Goal: Task Accomplishment & Management: Use online tool/utility

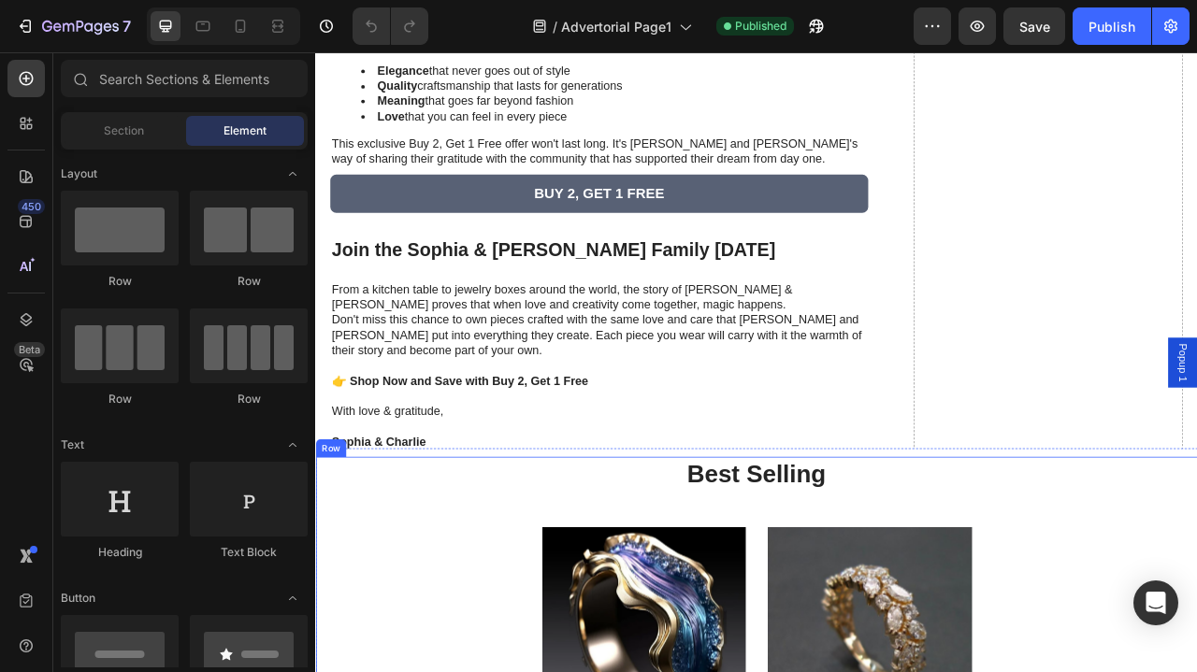
scroll to position [3478, 0]
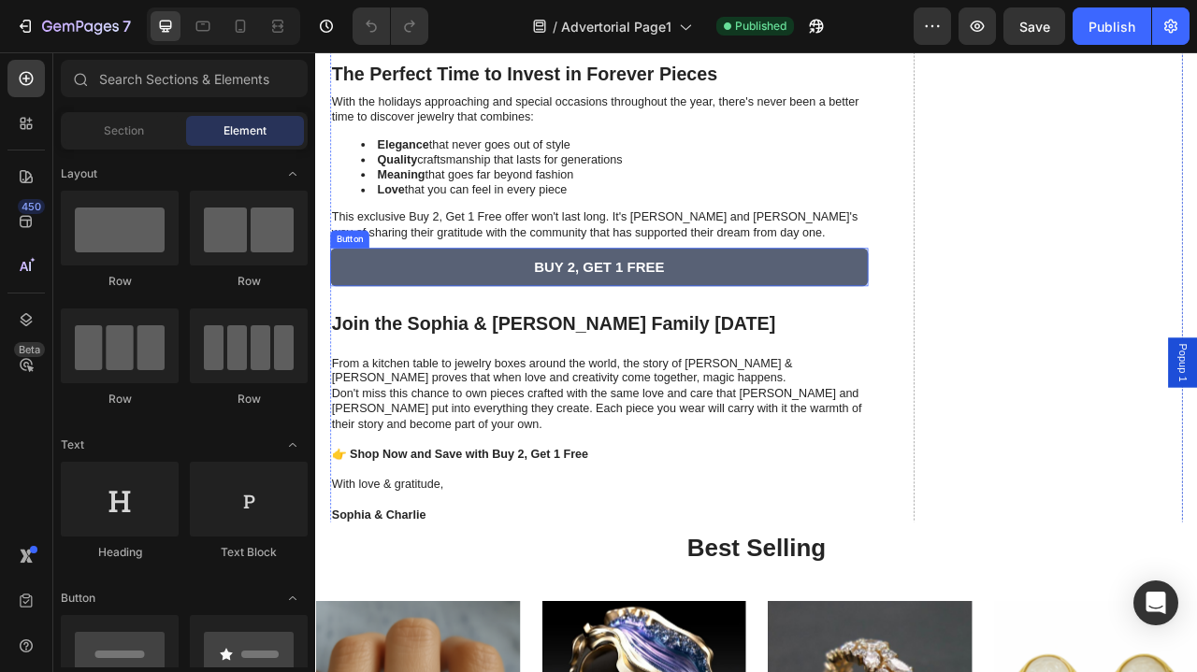
click at [753, 301] on link "BUY 2, GET 1 FREE" at bounding box center [676, 326] width 684 height 50
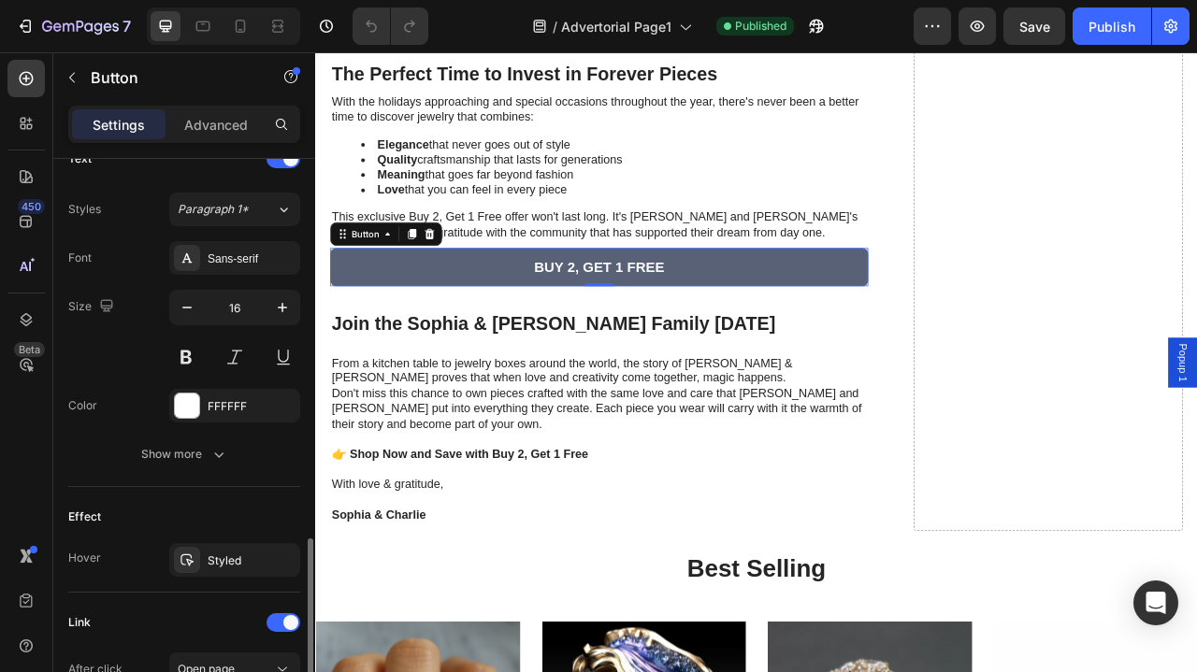
scroll to position [748, 0]
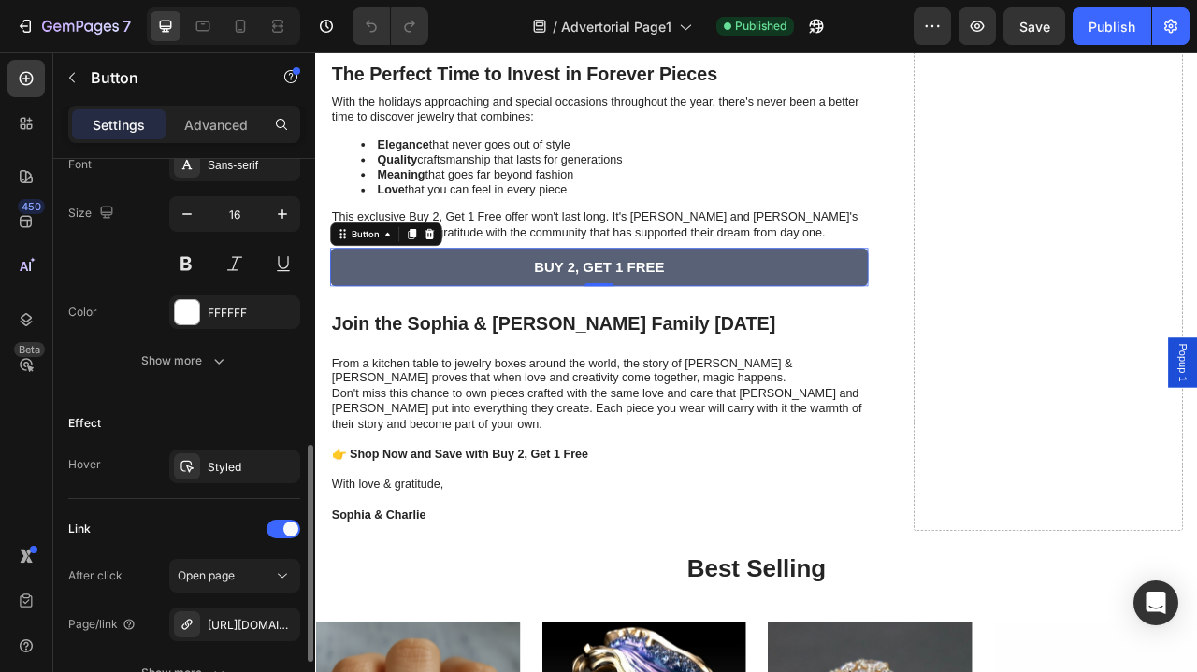
click at [179, 360] on div "Show more" at bounding box center [184, 360] width 87 height 19
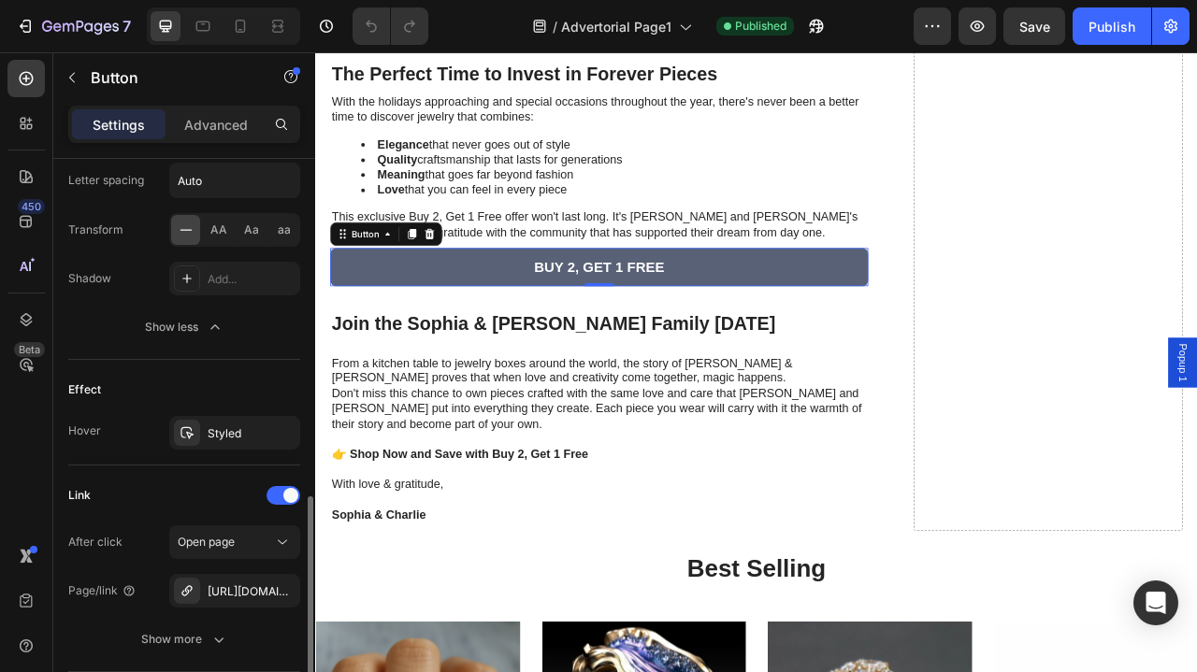
scroll to position [1161, 0]
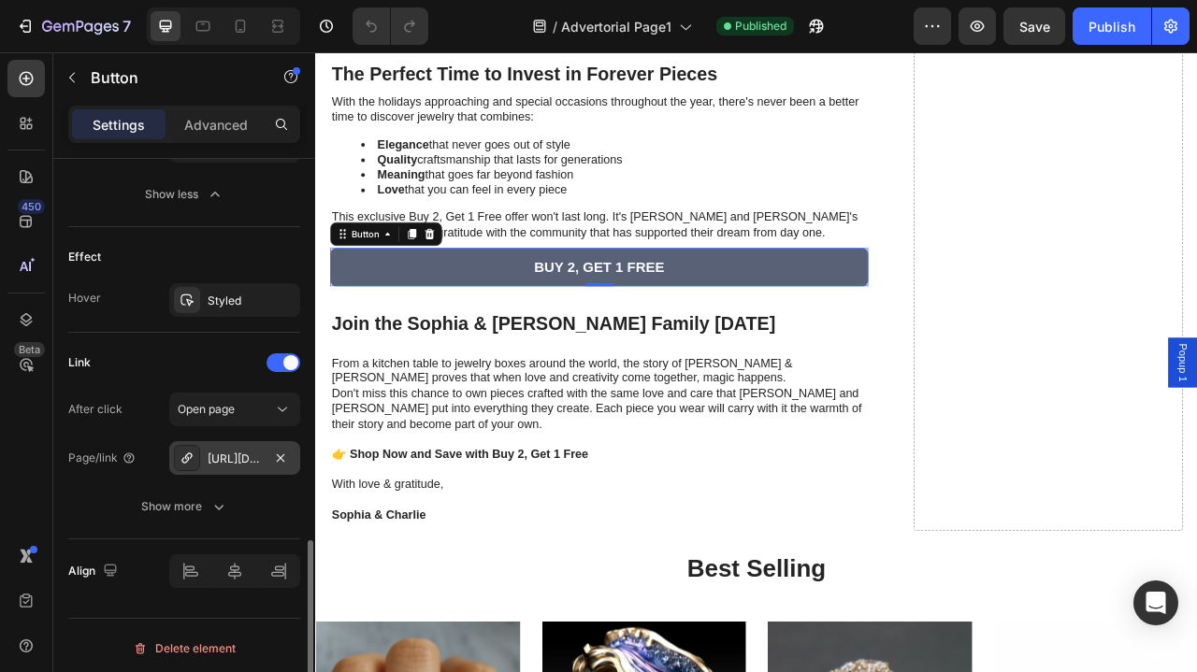
click at [243, 451] on div "[URL][DOMAIN_NAME]" at bounding box center [235, 459] width 54 height 17
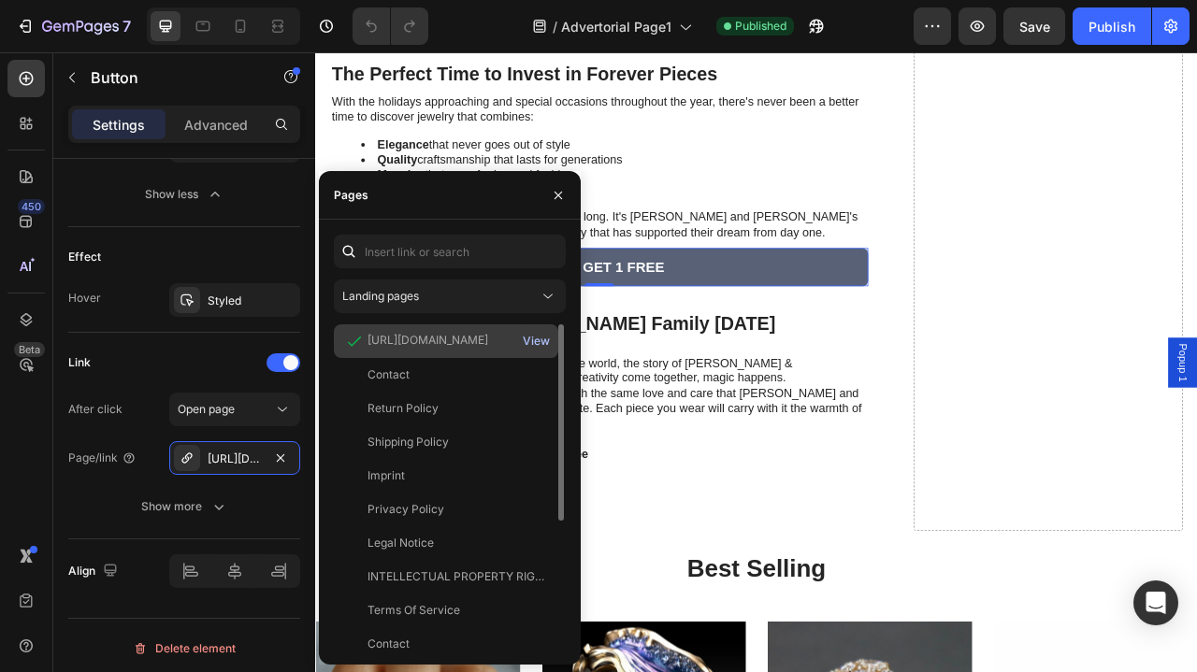
click at [537, 341] on div "View" at bounding box center [536, 341] width 27 height 17
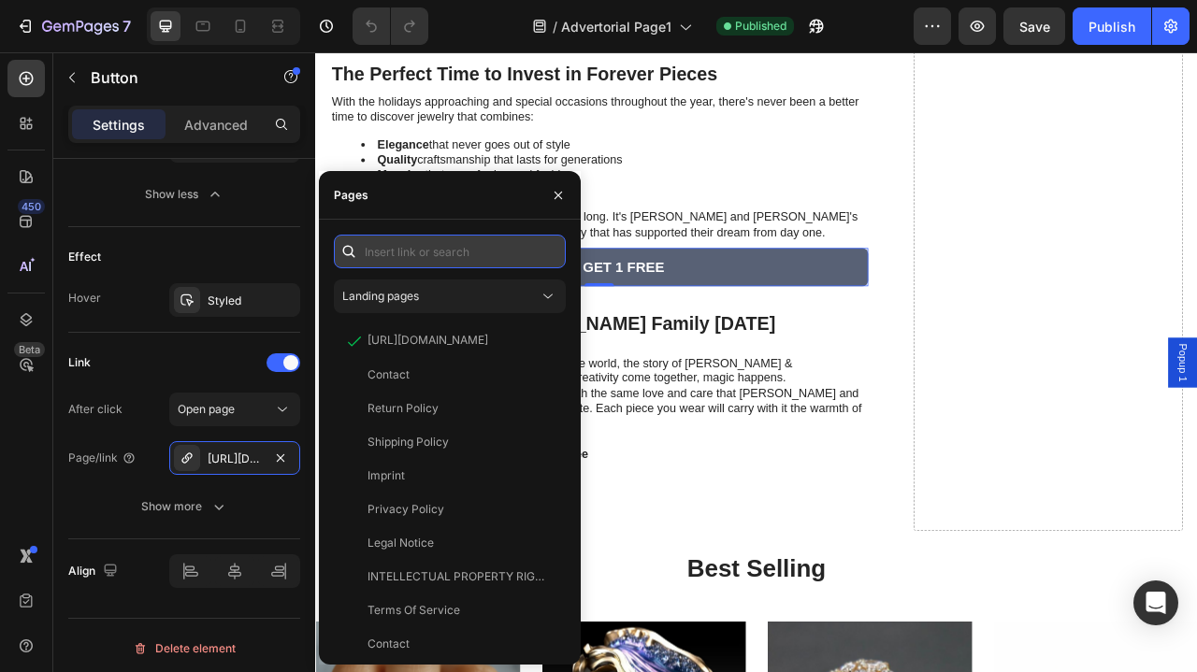
click at [473, 252] on input "text" at bounding box center [450, 252] width 232 height 34
click at [452, 237] on input "text" at bounding box center [450, 252] width 232 height 34
paste input "[URL][DOMAIN_NAME]"
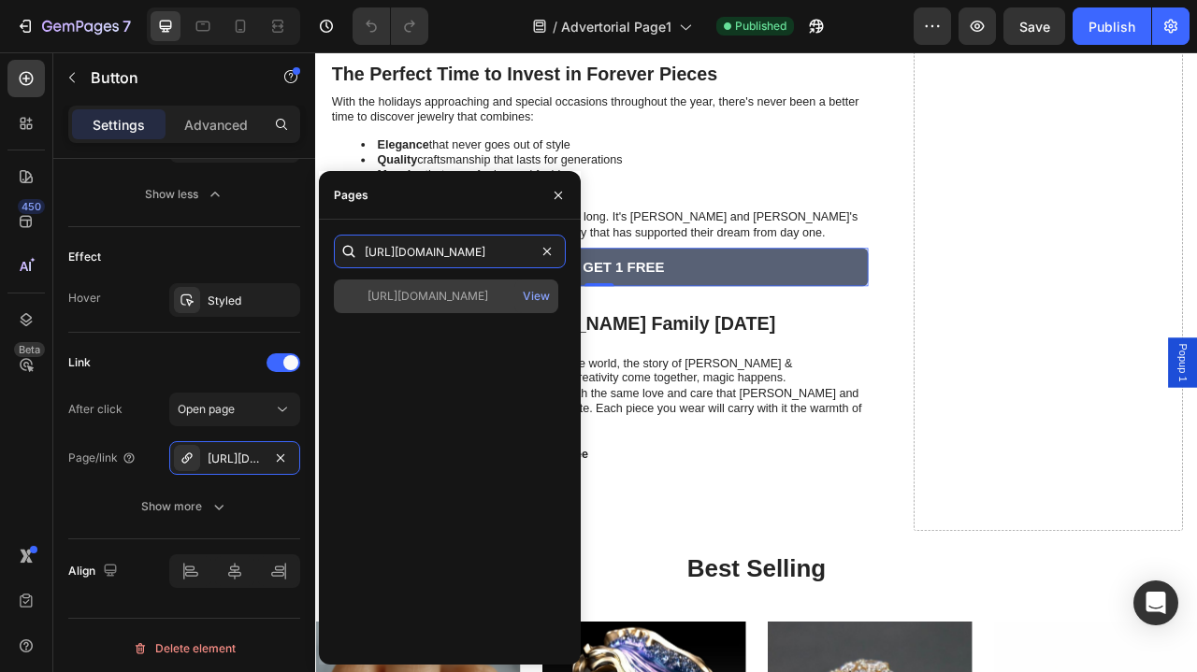
type input "[URL][DOMAIN_NAME]"
click at [464, 300] on div "[URL][DOMAIN_NAME]" at bounding box center [427, 296] width 121 height 17
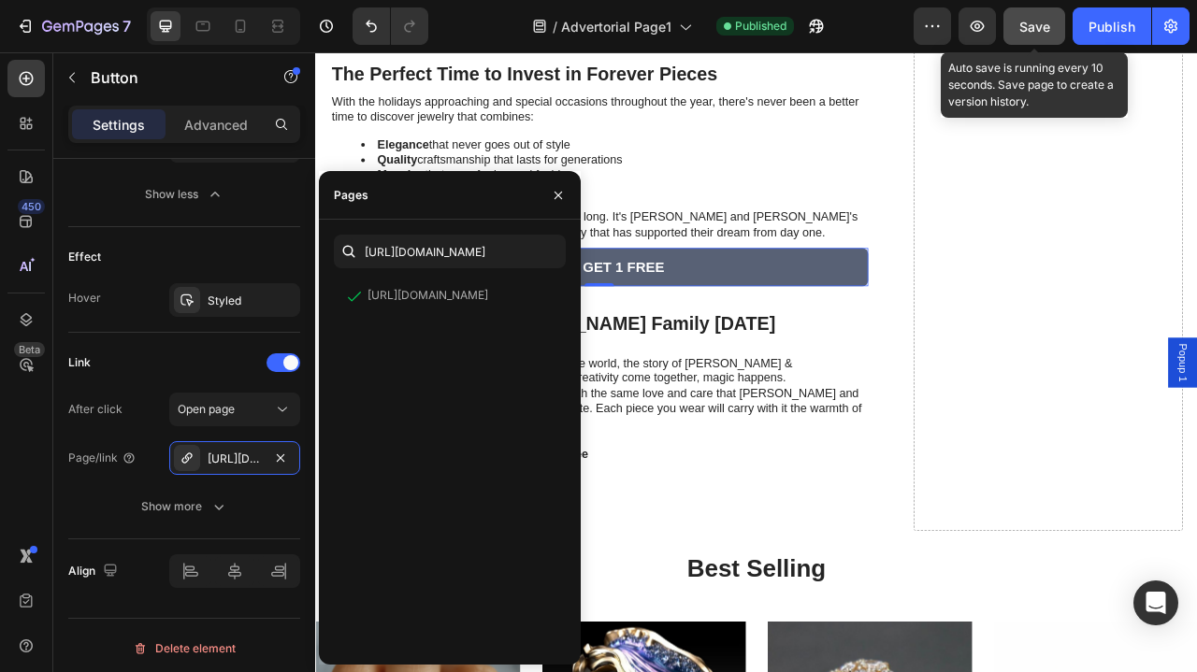
click at [1019, 32] on button "Save" at bounding box center [1034, 25] width 62 height 37
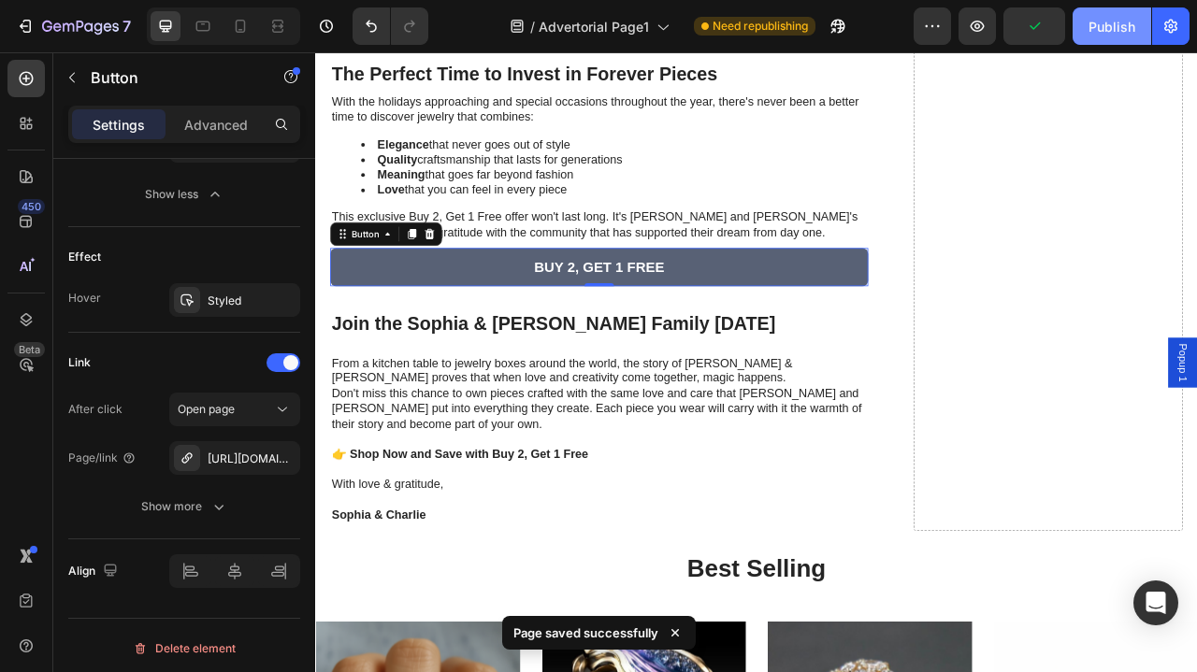
click at [1116, 25] on div "Publish" at bounding box center [1111, 27] width 47 height 20
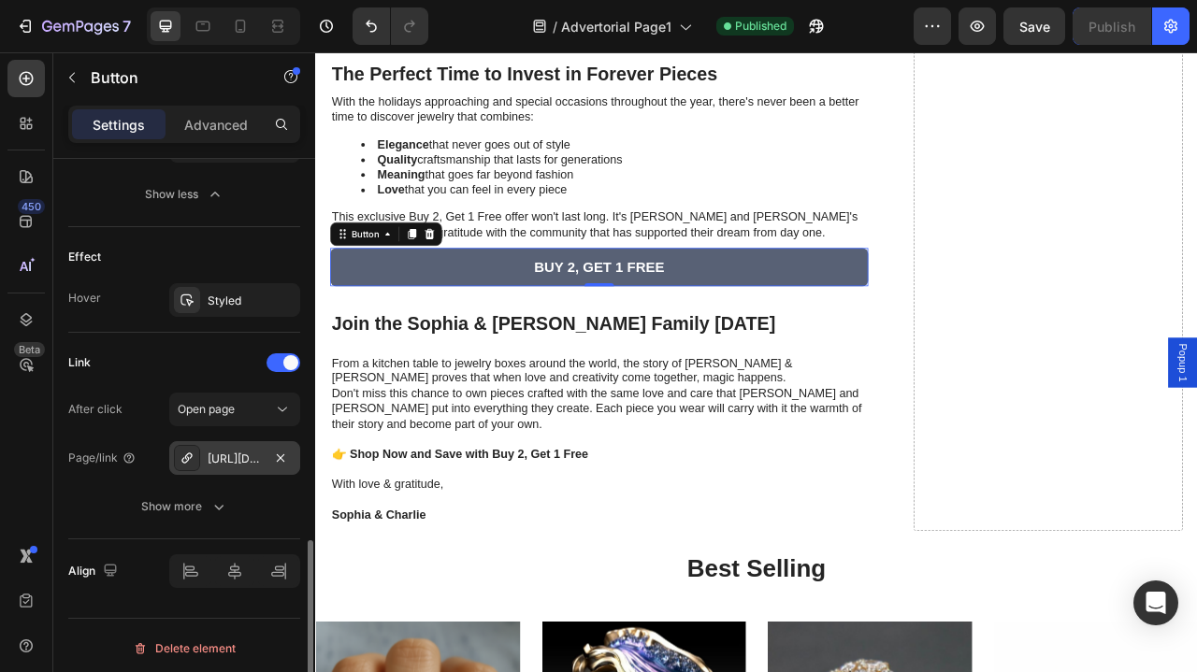
click at [231, 454] on div "[URL][DOMAIN_NAME]" at bounding box center [235, 459] width 54 height 17
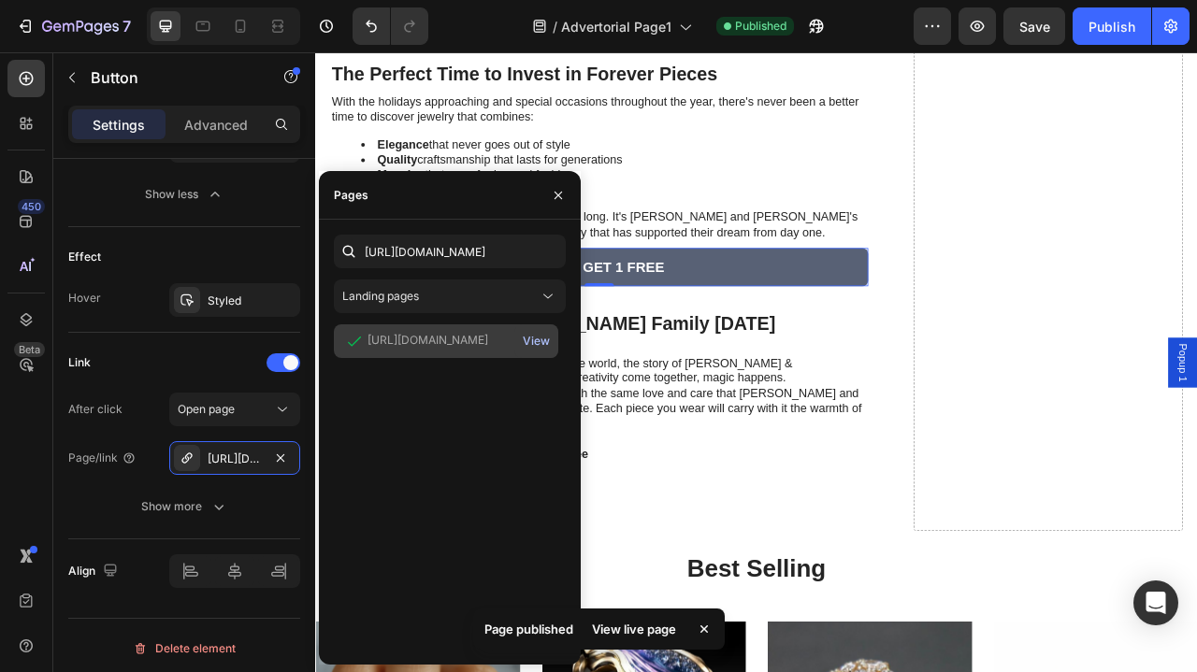
click at [542, 343] on div "View" at bounding box center [536, 341] width 27 height 17
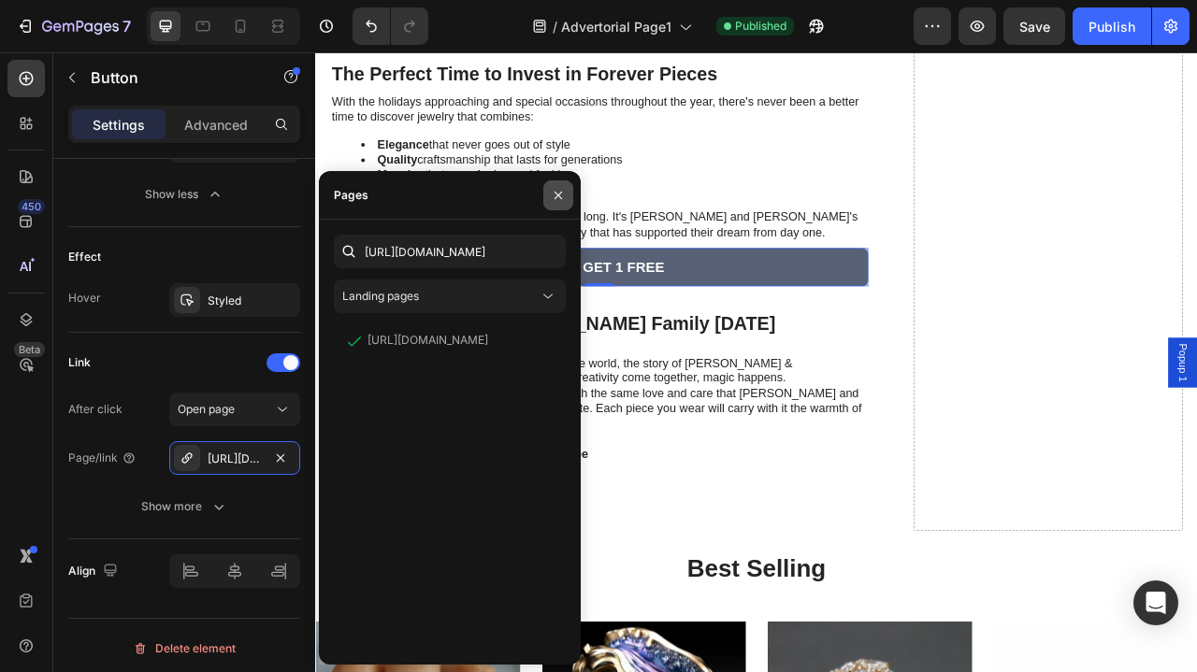
drag, startPoint x: 277, startPoint y: 148, endPoint x: 28, endPoint y: 104, distance: 252.5
click at [552, 192] on icon "button" at bounding box center [558, 195] width 15 height 15
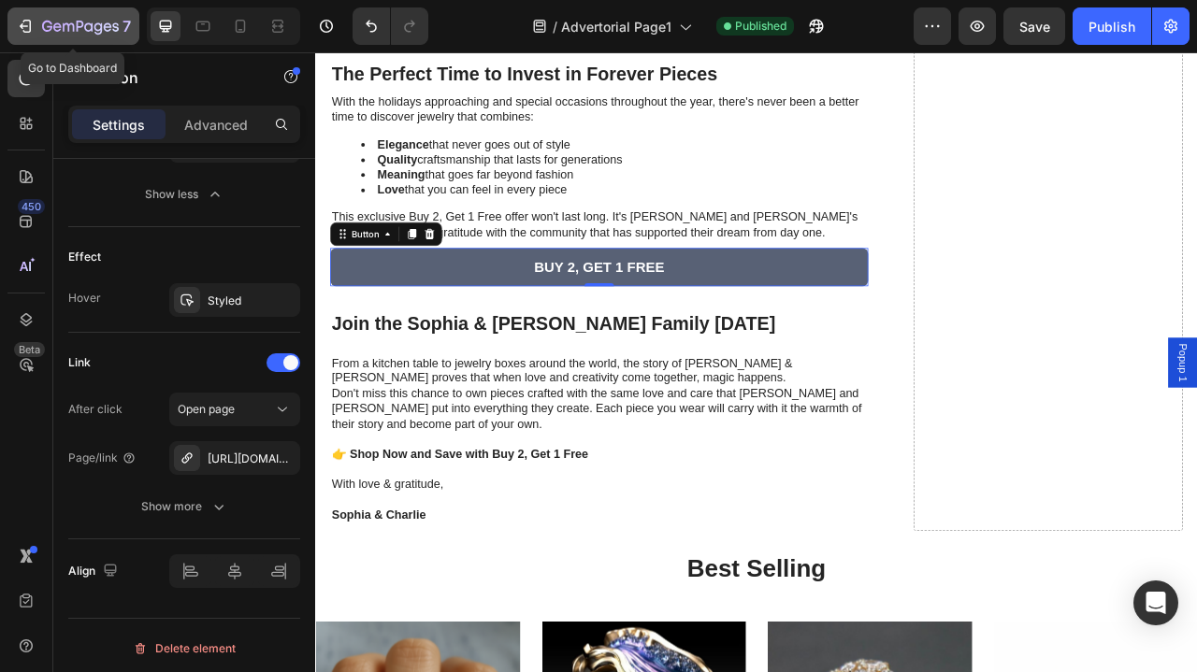
click at [34, 25] on icon "button" at bounding box center [25, 26] width 19 height 19
